Goal: Navigation & Orientation: Find specific page/section

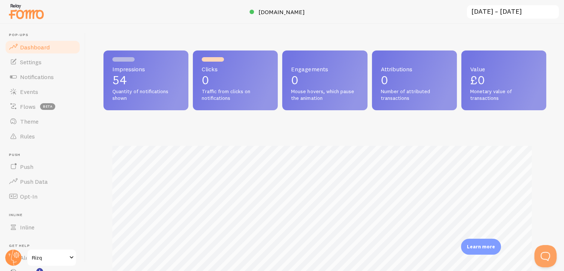
scroll to position [195, 437]
